Goal: Contribute content: Add original content to the website for others to see

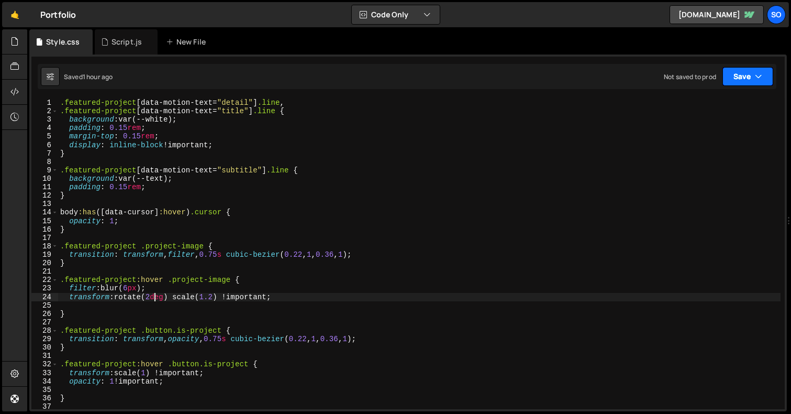
scroll to position [0, 6]
click at [755, 77] on icon "button" at bounding box center [758, 76] width 7 height 10
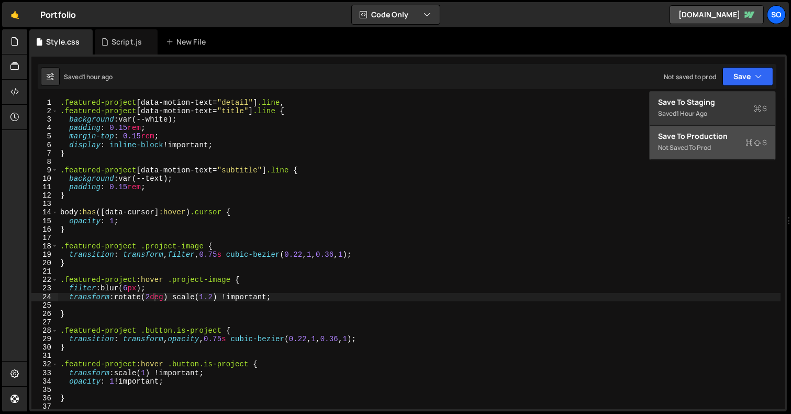
click at [711, 137] on div "Save to Production S" at bounding box center [712, 136] width 109 height 10
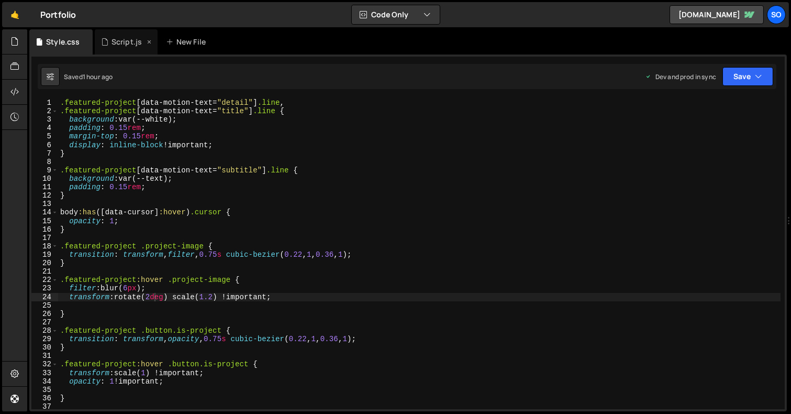
click at [129, 38] on div "Script.js" at bounding box center [127, 42] width 30 height 10
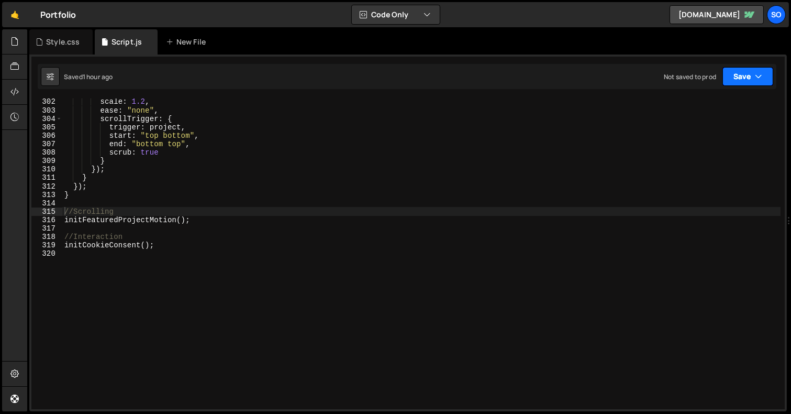
click at [751, 81] on button "Save" at bounding box center [748, 76] width 51 height 19
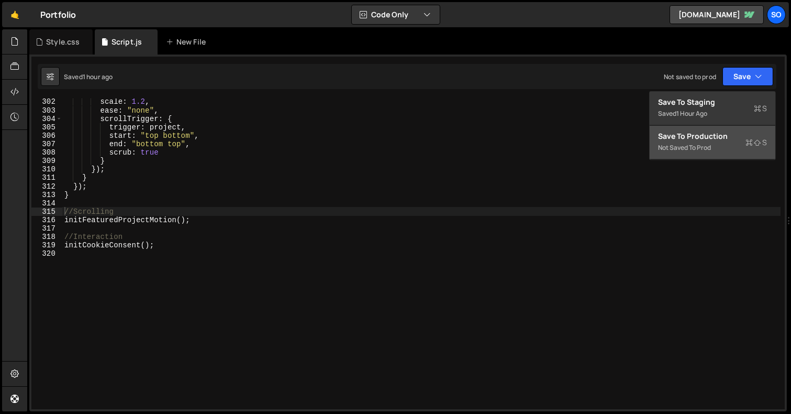
click at [703, 145] on div "Not saved to prod" at bounding box center [712, 147] width 109 height 13
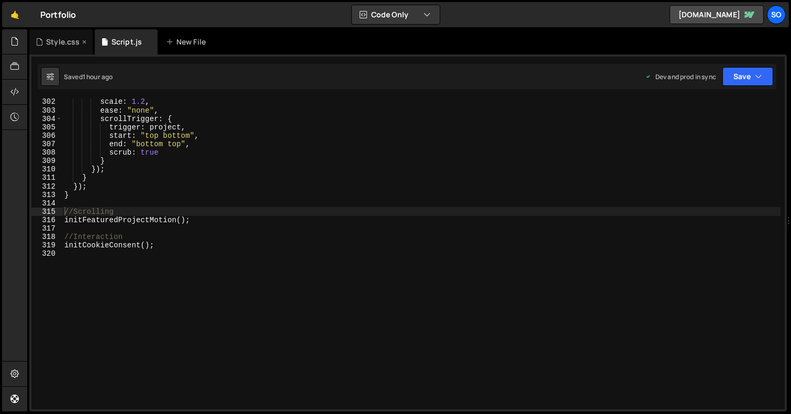
click at [57, 41] on div "Style.css" at bounding box center [63, 42] width 34 height 10
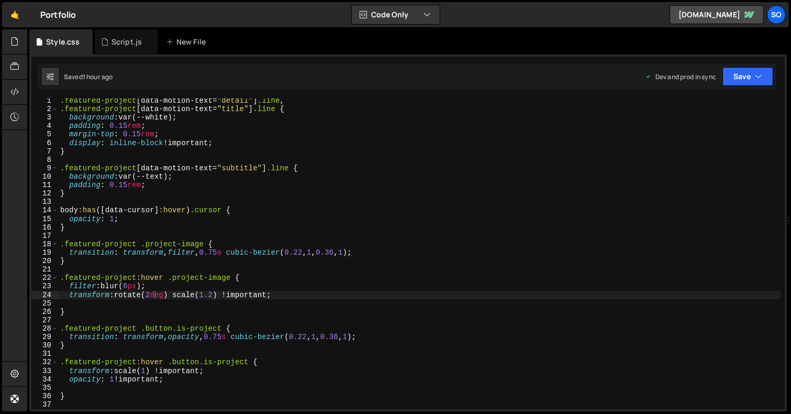
scroll to position [152, 0]
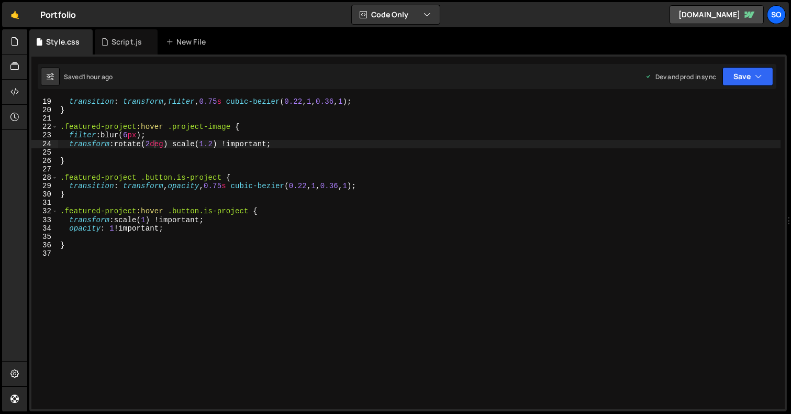
click at [162, 251] on div "transition : transform , filter , 0.75 s cubic-bezier ( 0.22 , 1 , 0.36 , 1 ) ;…" at bounding box center [419, 260] width 723 height 327
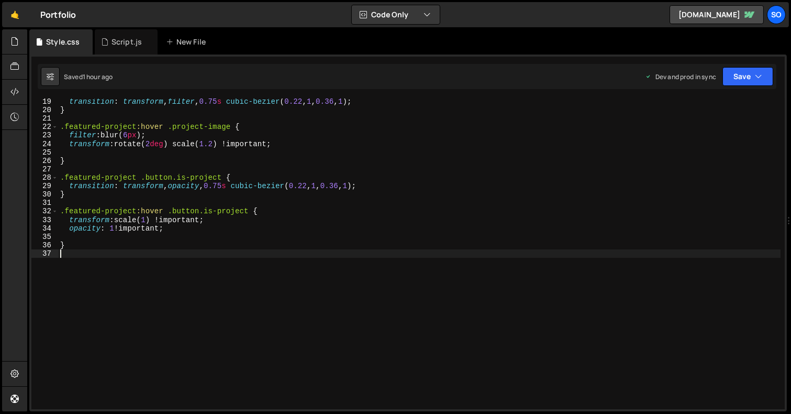
click at [159, 244] on div "transition : transform , filter , 0.75 s cubic-bezier ( 0.22 , 1 , 0.36 , 1 ) ;…" at bounding box center [419, 260] width 723 height 327
type textarea "}"
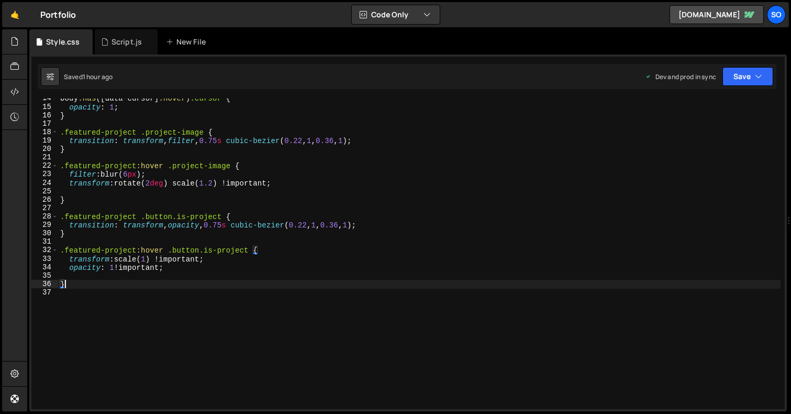
scroll to position [104, 0]
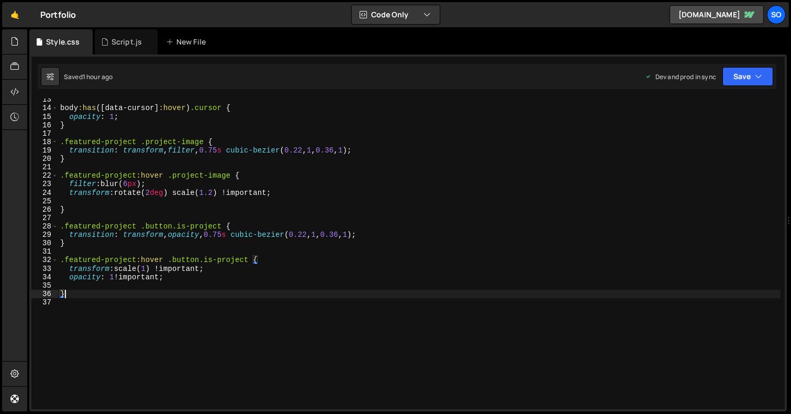
click at [121, 134] on div "body :has ([ data-cursor ] :hover ) .cursor { opacity : 1 ; } .featured-project…" at bounding box center [419, 258] width 723 height 327
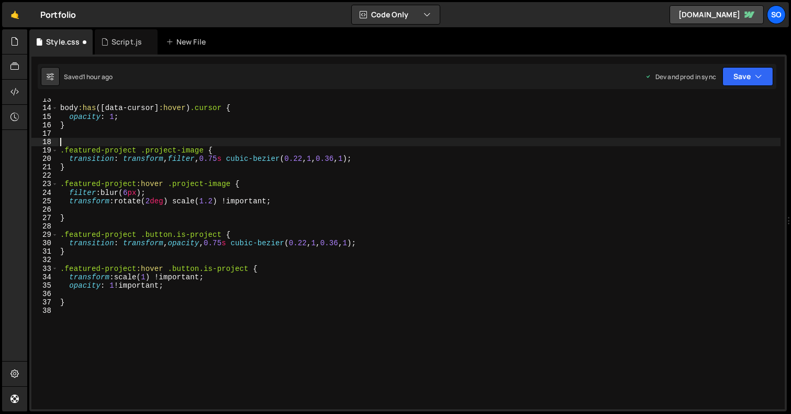
type textarea "€"
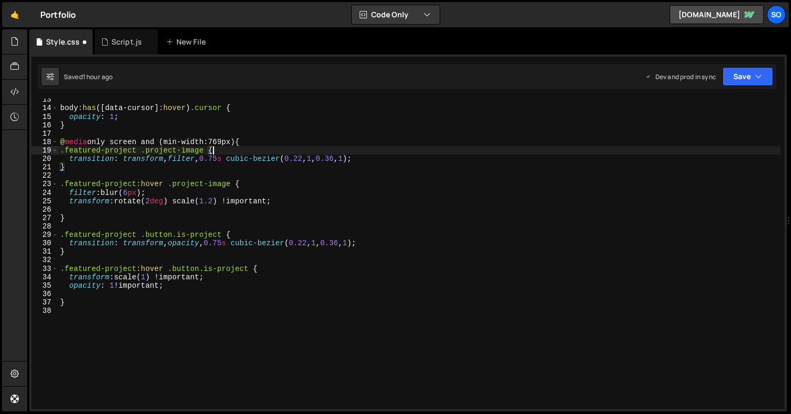
type textarea "}"
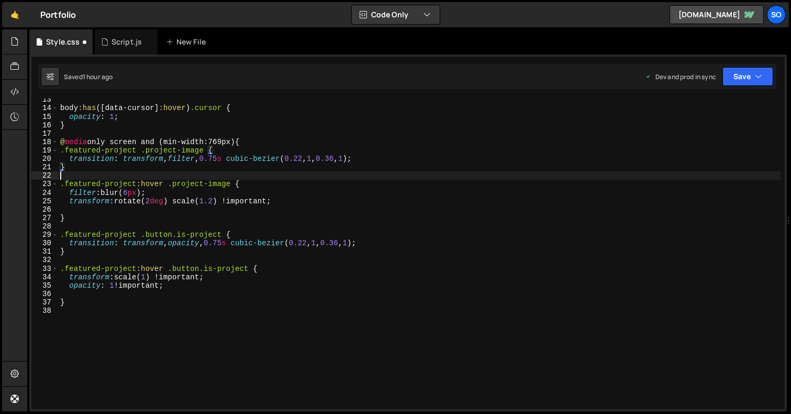
type textarea "transform: rotate(2deg) scale(1.2) !important;"
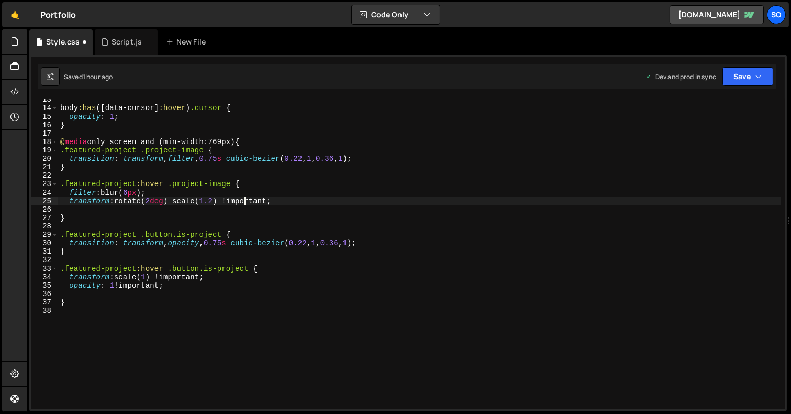
type textarea "}"
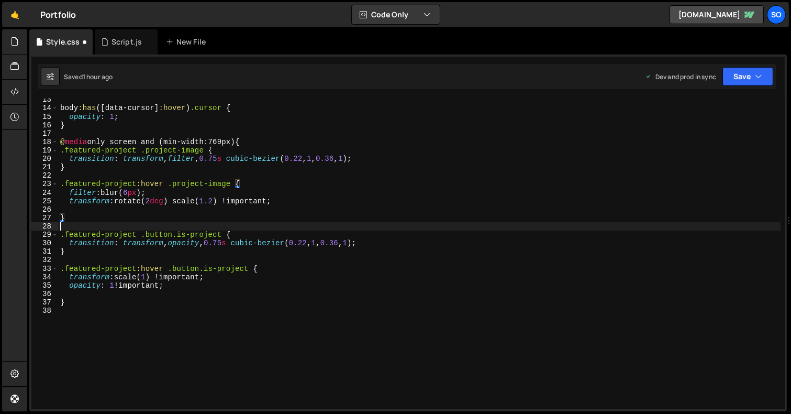
type textarea "}"
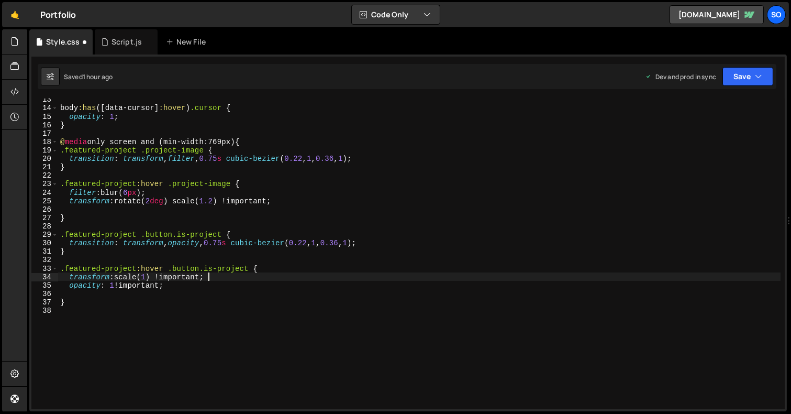
type textarea "opacity: 1 !important;"
type textarea "}"
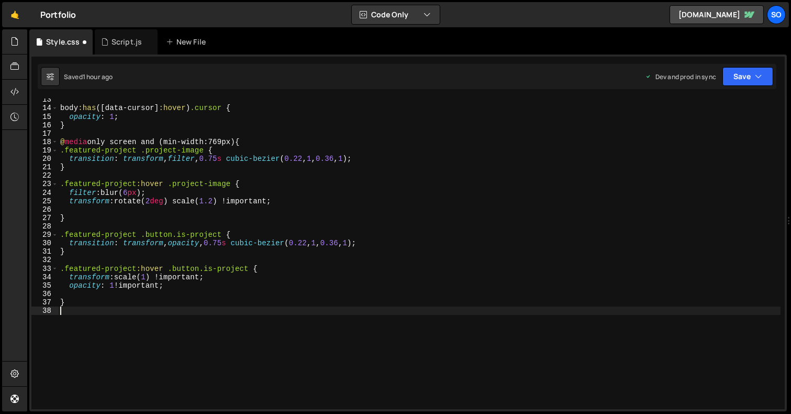
type textarea "}"
click at [240, 134] on div "body :has ([ data-cursor ] :hover ) .cursor { opacity : 1 ; } @ media only scre…" at bounding box center [419, 258] width 723 height 327
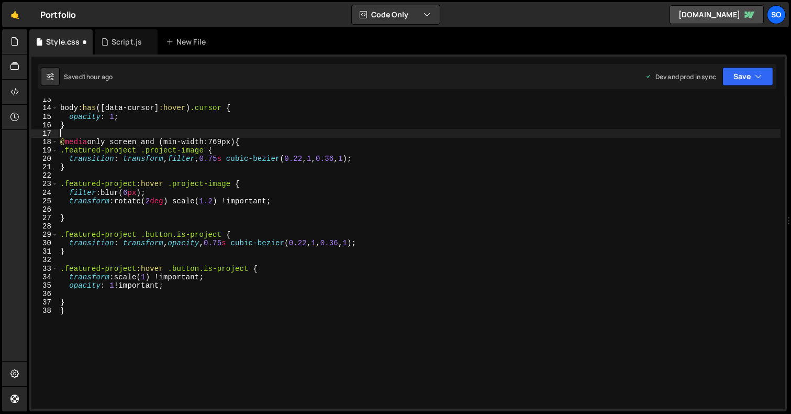
click at [240, 139] on div "body :has ([ data-cursor ] :hover ) .cursor { opacity : 1 ; } @ media only scre…" at bounding box center [419, 258] width 723 height 327
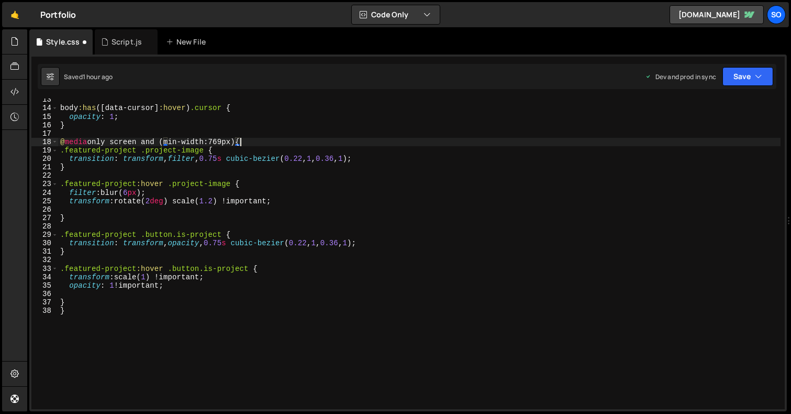
scroll to position [0, 12]
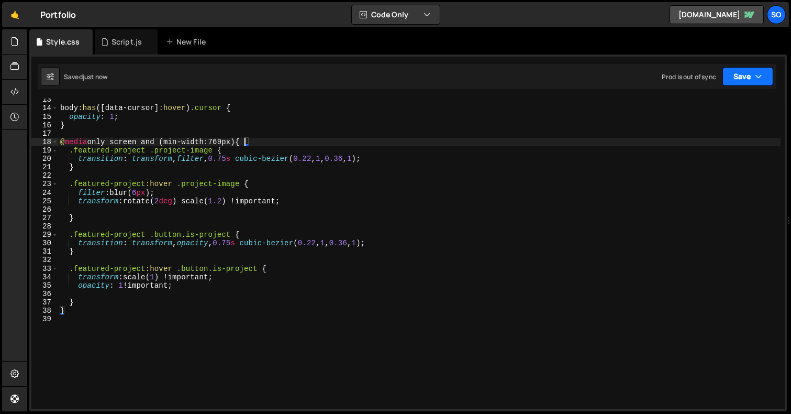
type textarea "@media only screen and (min-width:769px) {"
click at [757, 70] on button "Save" at bounding box center [748, 76] width 51 height 19
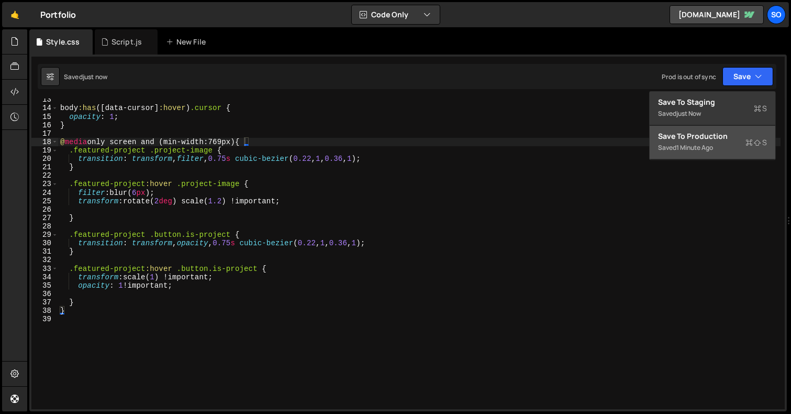
click at [694, 133] on div "Save to Production S" at bounding box center [712, 136] width 109 height 10
